Goal: Information Seeking & Learning: Learn about a topic

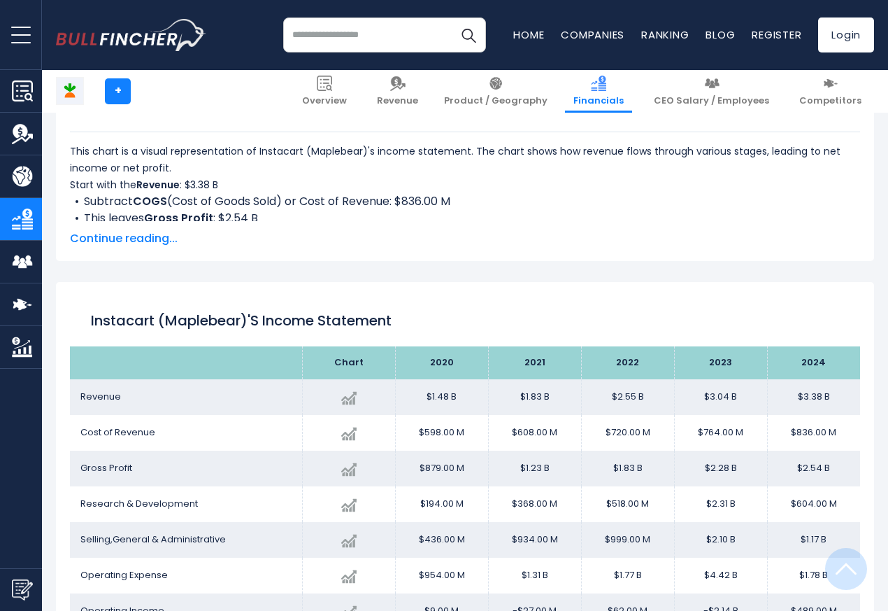
scroll to position [757, 0]
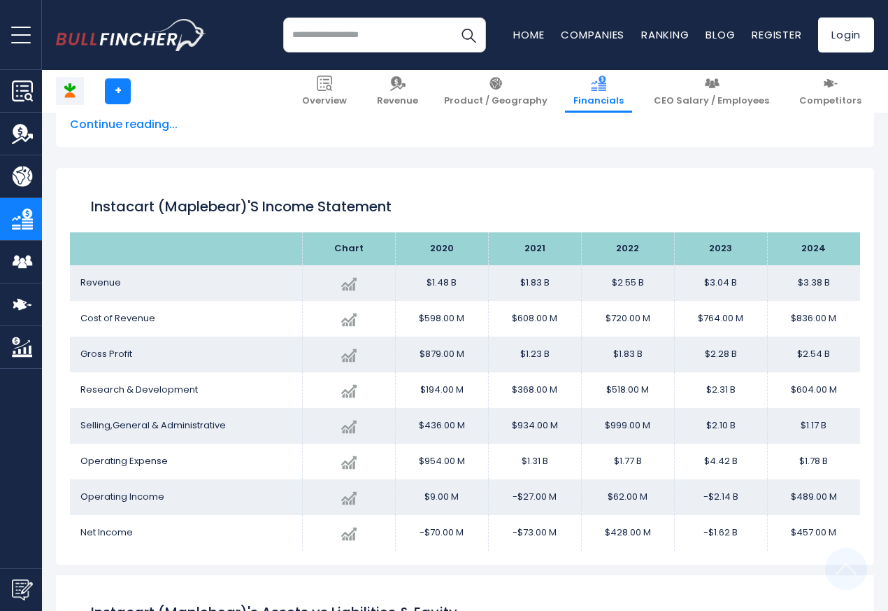
scroll to position [757, 0]
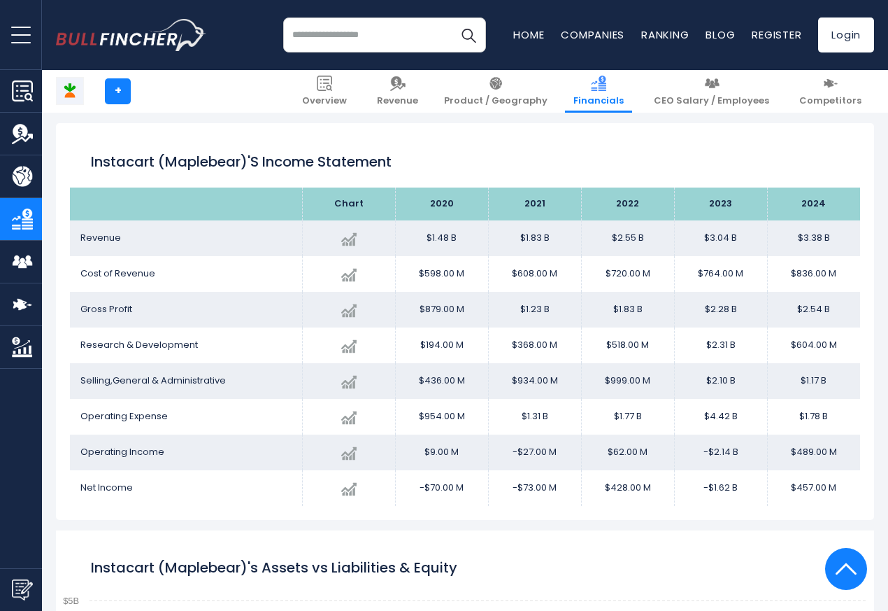
scroll to position [757, 0]
